Goal: Book appointment/travel/reservation

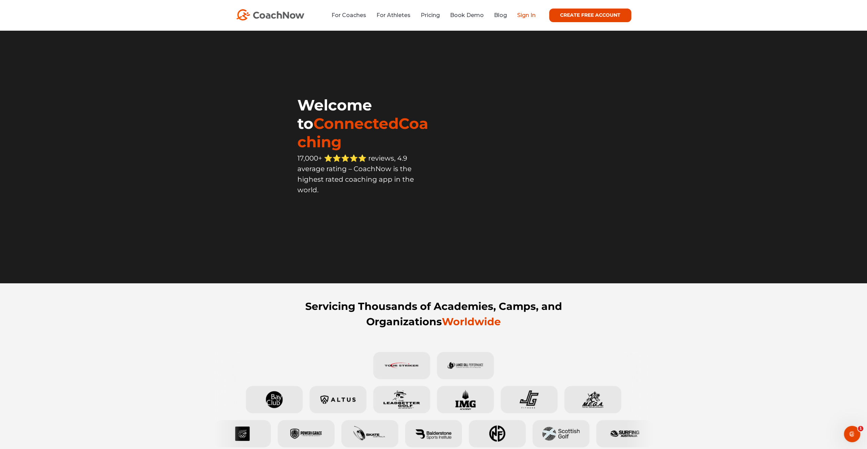
click at [528, 15] on link "Sign In" at bounding box center [526, 15] width 18 height 6
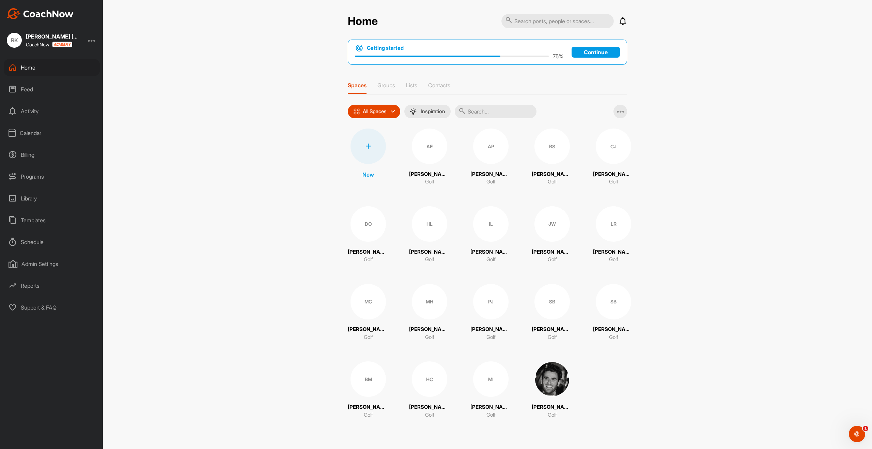
click at [44, 134] on div "Calendar" at bounding box center [52, 132] width 96 height 17
click at [45, 170] on div "Facility Calendar" at bounding box center [59, 167] width 81 height 14
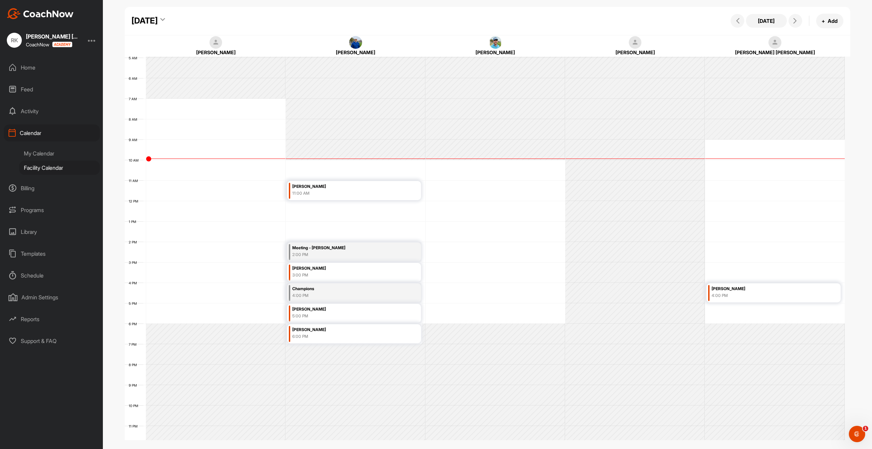
scroll to position [107, 0]
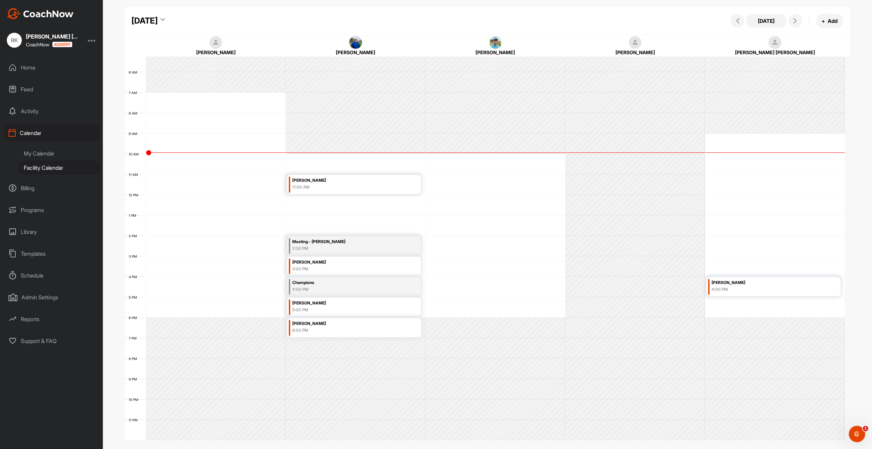
click at [737, 287] on div "4:00 PM" at bounding box center [764, 289] width 105 height 6
click at [324, 313] on div "Gigi Madole 5:00 PM" at bounding box center [344, 306] width 105 height 15
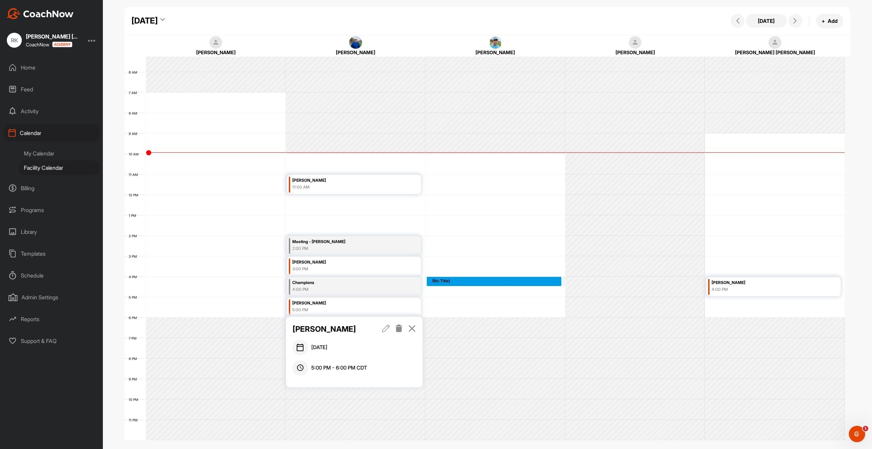
click at [466, 284] on div "12 AM 1 AM 2 AM 3 AM 4 AM 5 AM 6 AM 7 AM 8 AM 9 AM 10 AM 11 AM 12 PM 1 PM 2 PM …" at bounding box center [485, 194] width 720 height 491
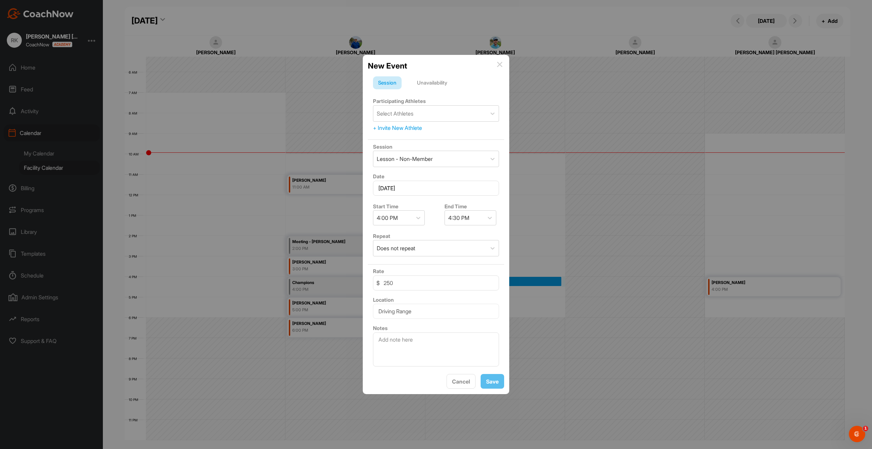
click at [502, 65] on img at bounding box center [499, 64] width 5 height 5
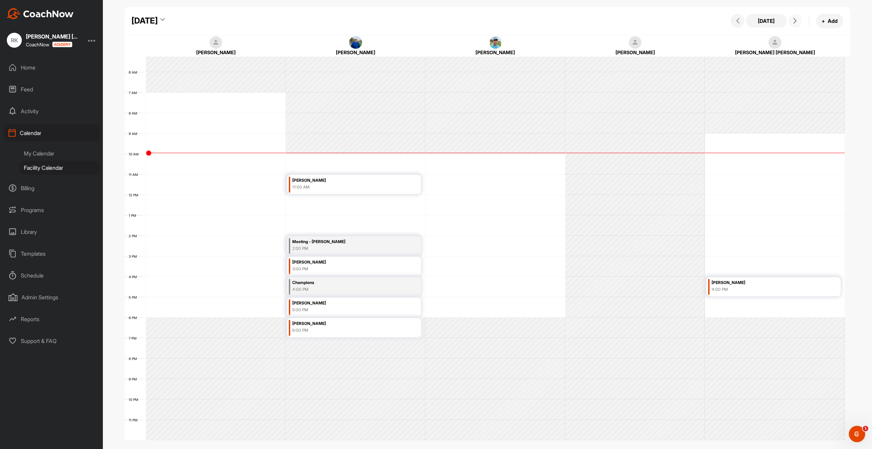
click at [791, 18] on button at bounding box center [796, 21] width 14 height 14
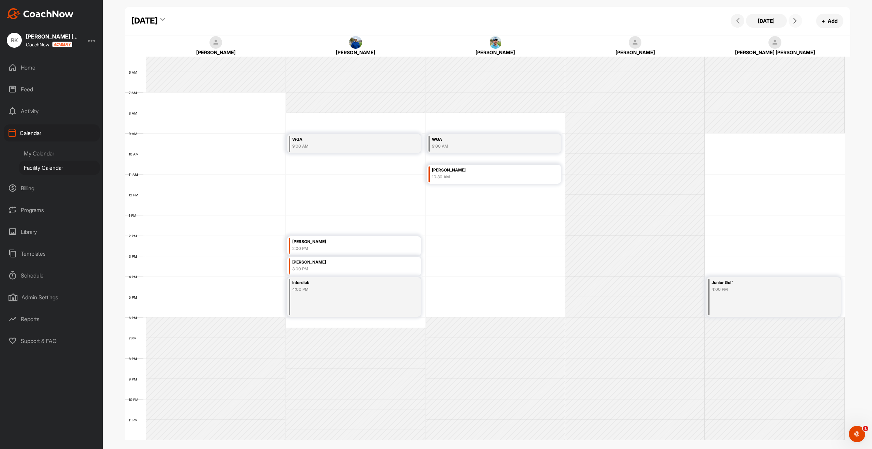
click at [791, 18] on button at bounding box center [796, 21] width 14 height 14
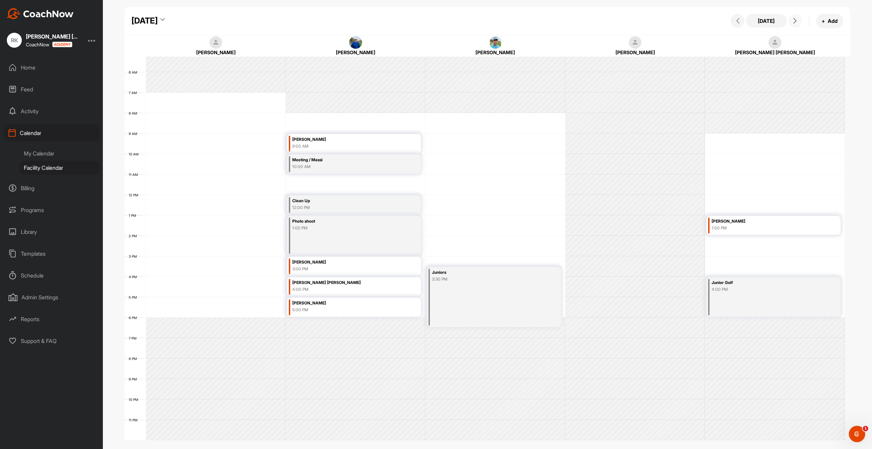
click at [799, 20] on button at bounding box center [796, 21] width 14 height 14
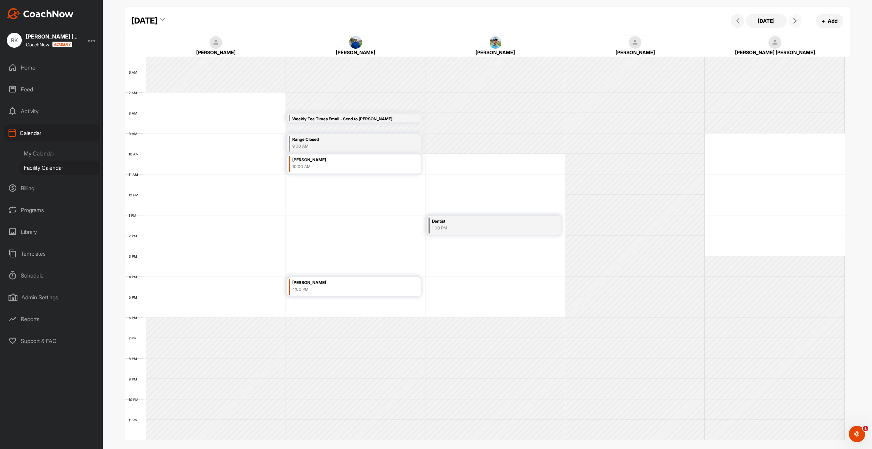
click at [799, 20] on button at bounding box center [796, 21] width 14 height 14
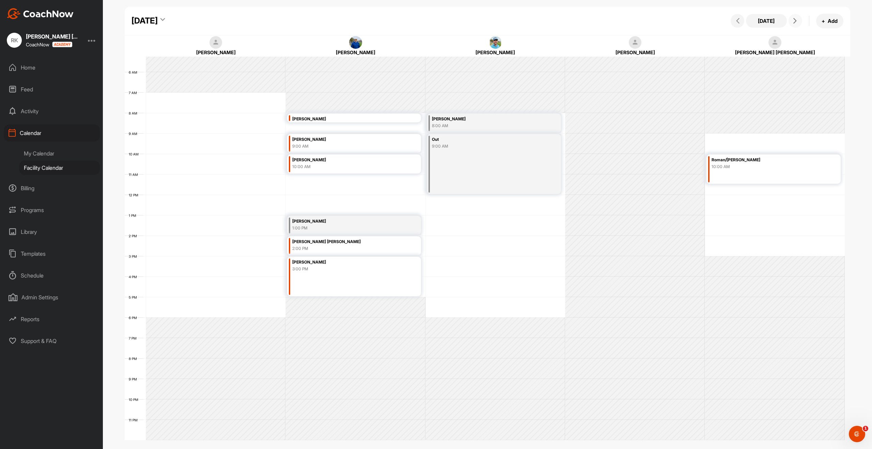
click at [799, 20] on button at bounding box center [796, 21] width 14 height 14
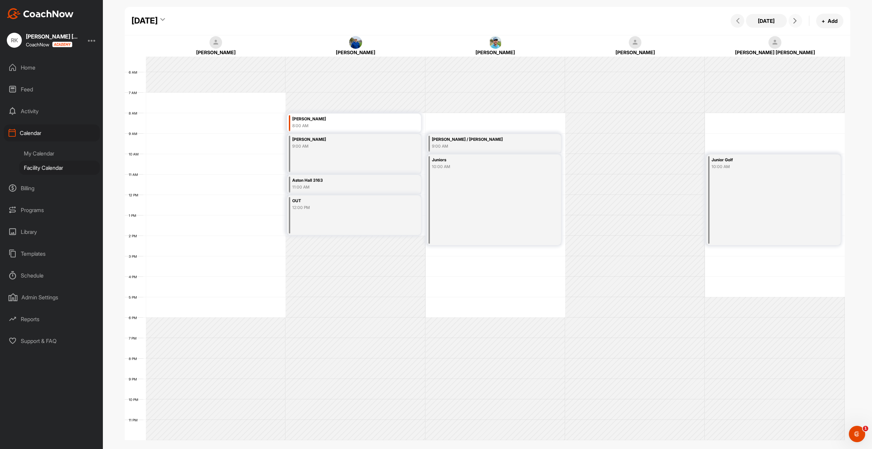
click at [799, 20] on button at bounding box center [796, 21] width 14 height 14
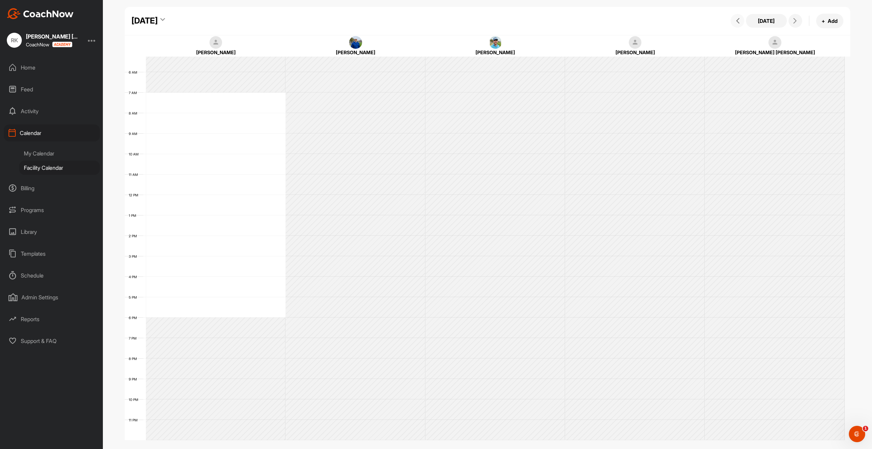
click at [735, 25] on button at bounding box center [738, 21] width 14 height 14
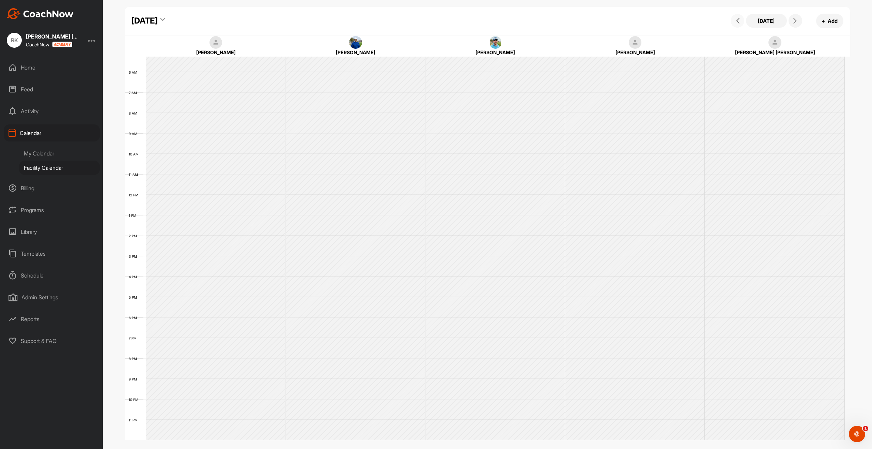
click at [734, 26] on button at bounding box center [738, 21] width 14 height 14
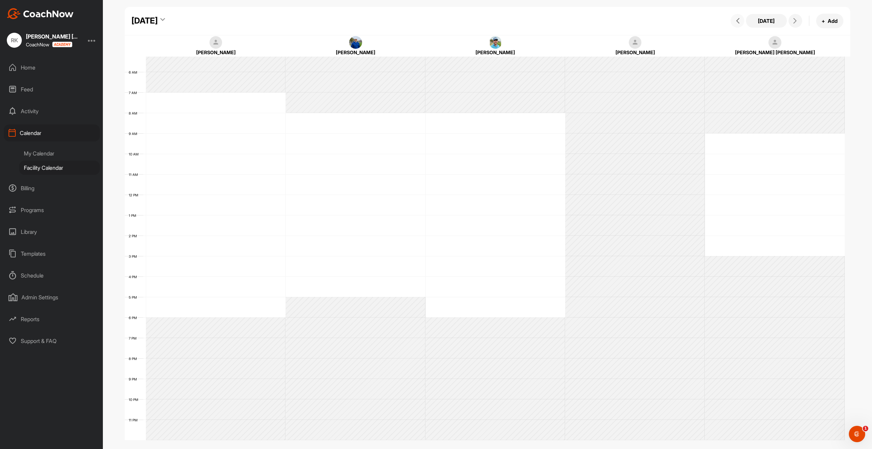
click at [734, 26] on button at bounding box center [738, 21] width 14 height 14
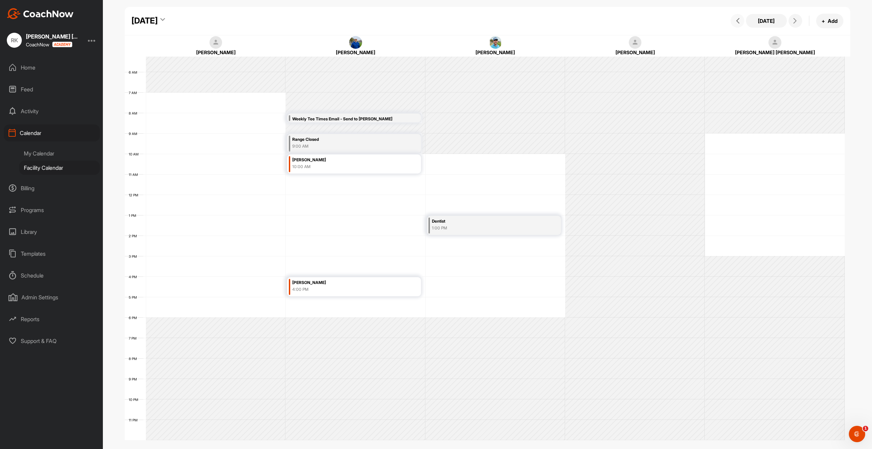
drag, startPoint x: 734, startPoint y: 26, endPoint x: 730, endPoint y: 26, distance: 4.1
click at [730, 26] on div "Today + Add" at bounding box center [786, 21] width 114 height 15
click at [733, 25] on button at bounding box center [738, 21] width 14 height 14
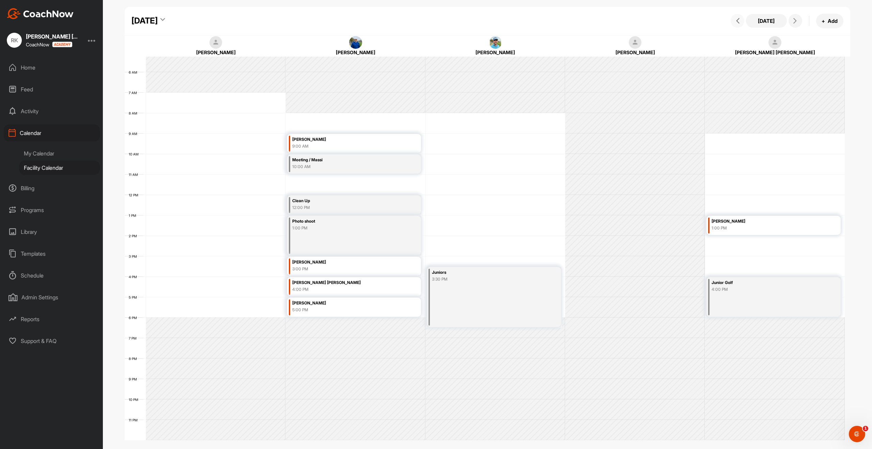
click at [733, 25] on button at bounding box center [738, 21] width 14 height 14
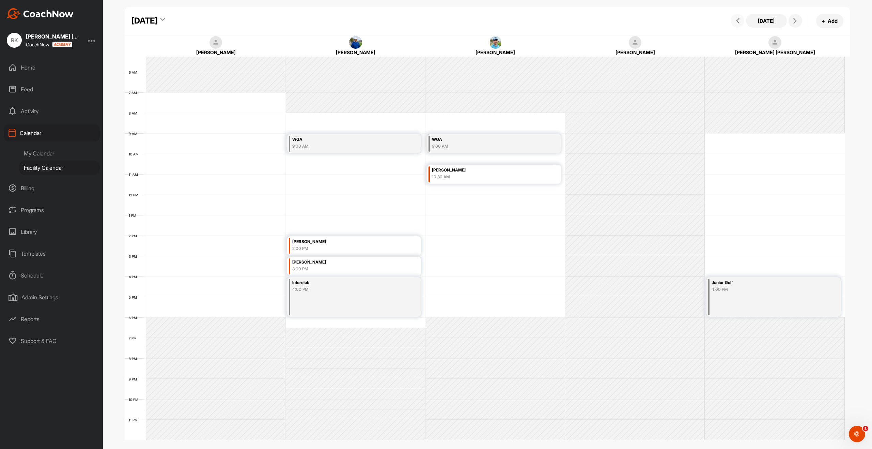
click at [733, 25] on button at bounding box center [738, 21] width 14 height 14
